Goal: Transaction & Acquisition: Purchase product/service

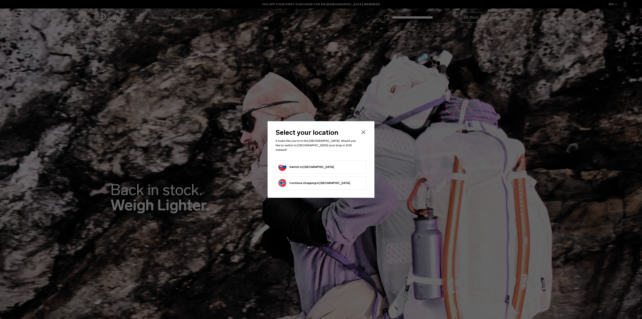
click at [312, 165] on body "Skip to content BUY NOW, PAY LATER WITH KLARNA 10% OFF YOUR FIRST PURCHASE FOR …" at bounding box center [321, 159] width 642 height 319
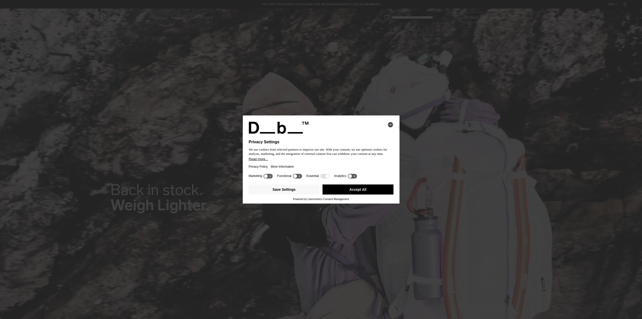
click at [364, 191] on button "Accept All" at bounding box center [357, 189] width 71 height 10
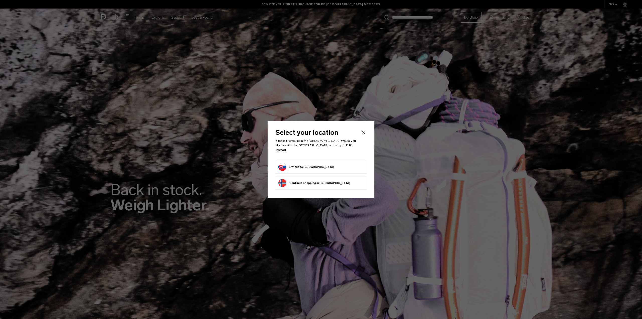
click at [302, 166] on button "Switch to Slovakia" at bounding box center [306, 167] width 56 height 8
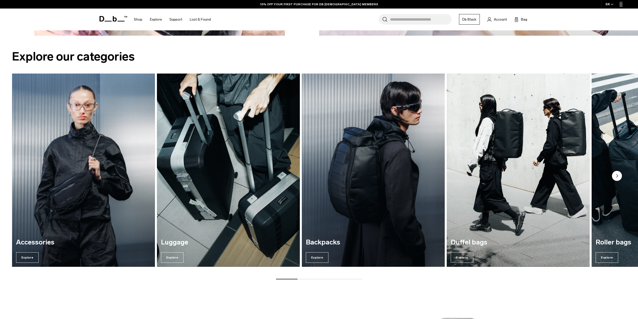
scroll to position [802, 0]
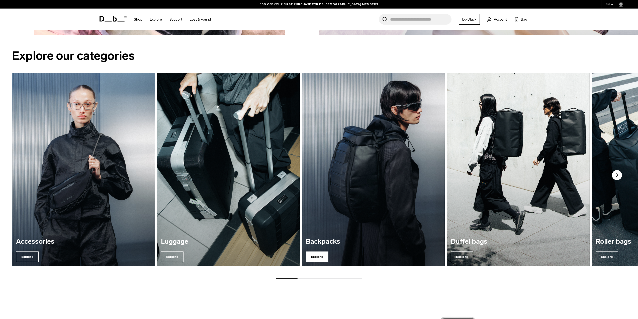
click at [324, 258] on span "Explore" at bounding box center [317, 256] width 23 height 11
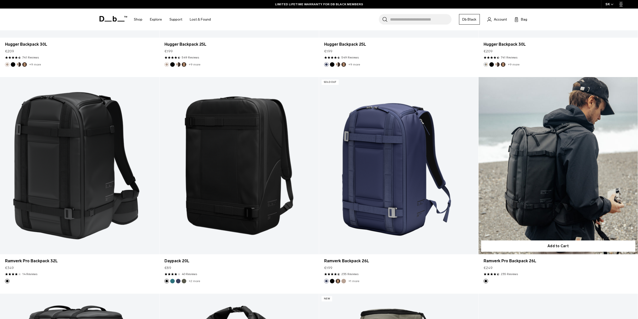
scroll to position [752, 0]
